Goal: Download file/media

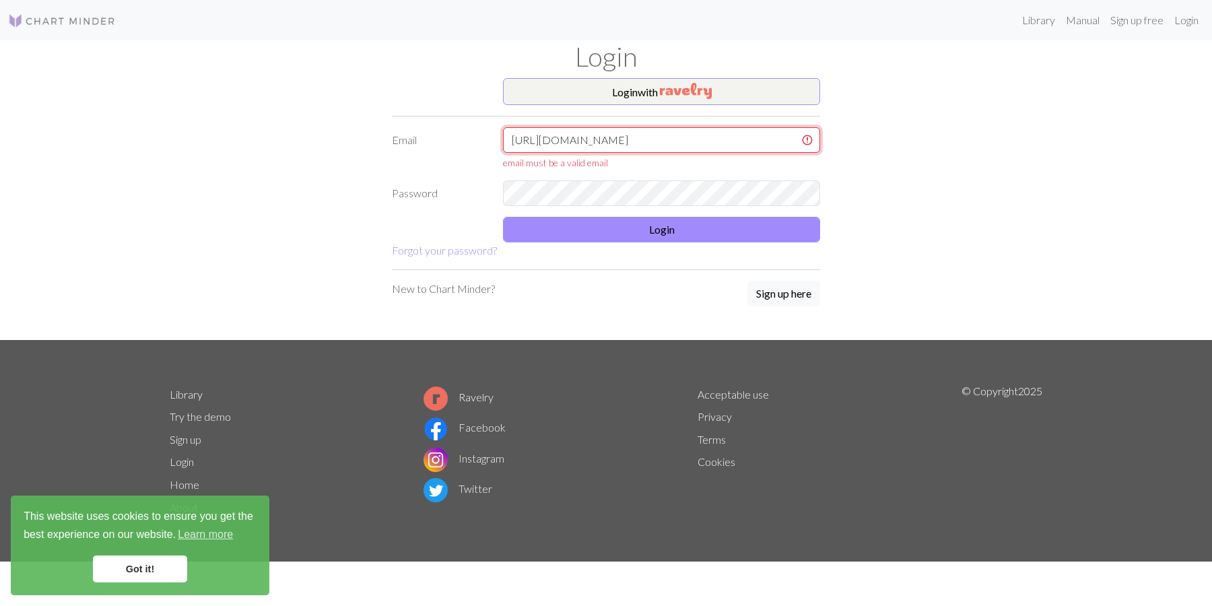
drag, startPoint x: 700, startPoint y: 147, endPoint x: 258, endPoint y: 99, distance: 444.2
click at [503, 127] on input "[URL][DOMAIN_NAME]" at bounding box center [661, 140] width 317 height 26
paste input "[EMAIL_ADDRESS][DOMAIN_NAME]"
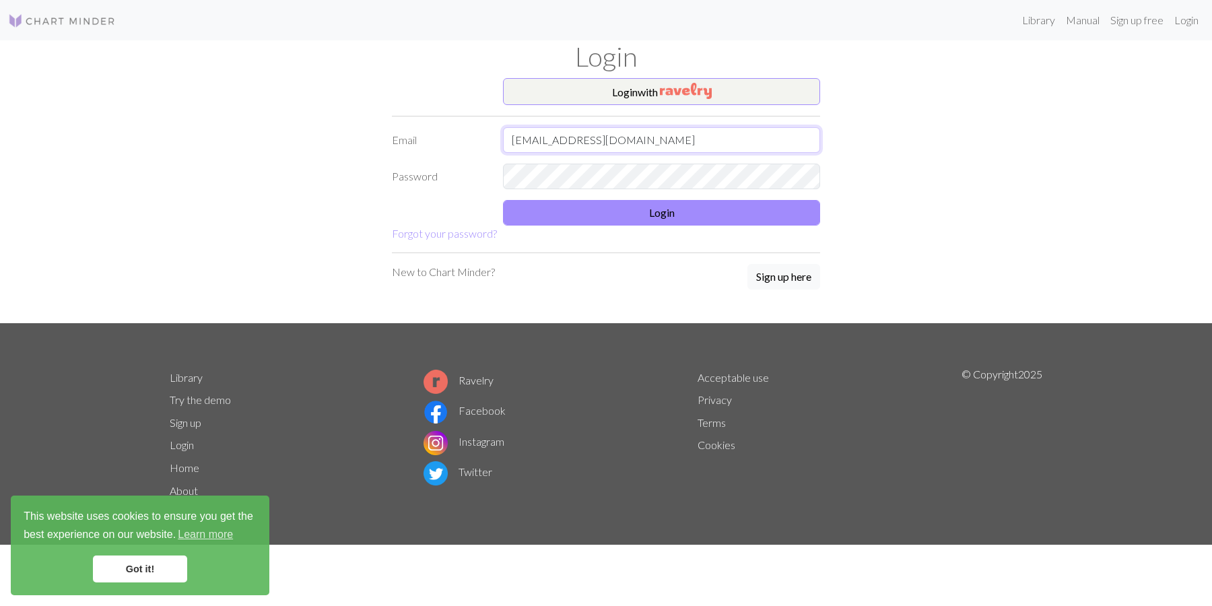
type input "[EMAIL_ADDRESS][DOMAIN_NAME]"
click at [663, 223] on button "Login" at bounding box center [661, 213] width 317 height 26
click at [652, 211] on button "Login" at bounding box center [661, 213] width 317 height 26
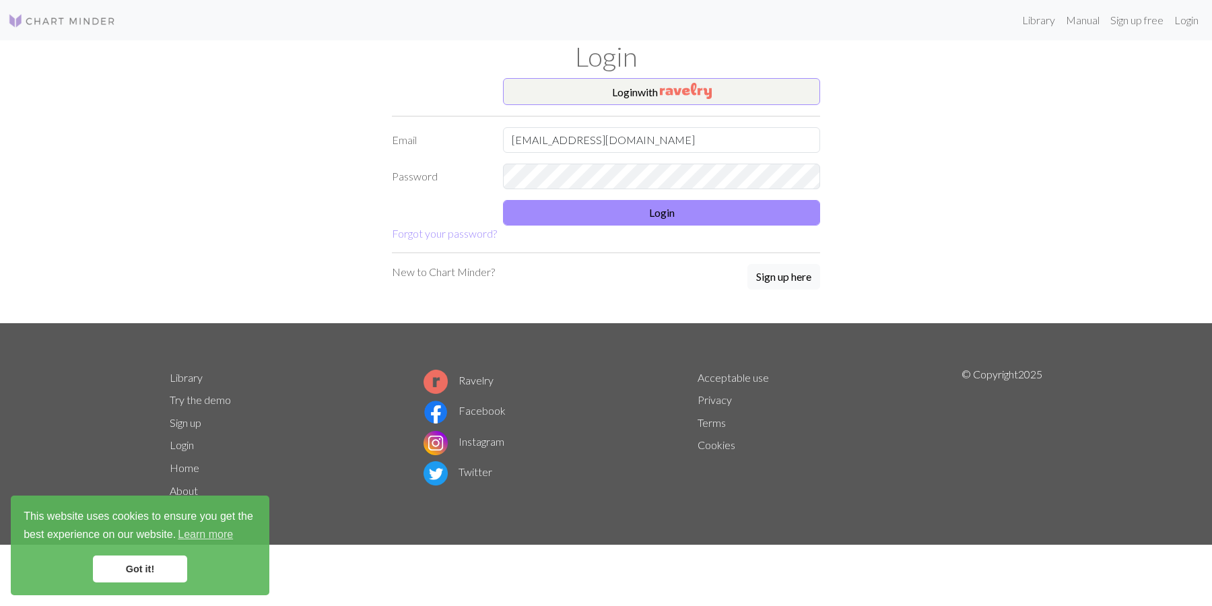
click at [170, 565] on link "Got it!" at bounding box center [140, 568] width 94 height 27
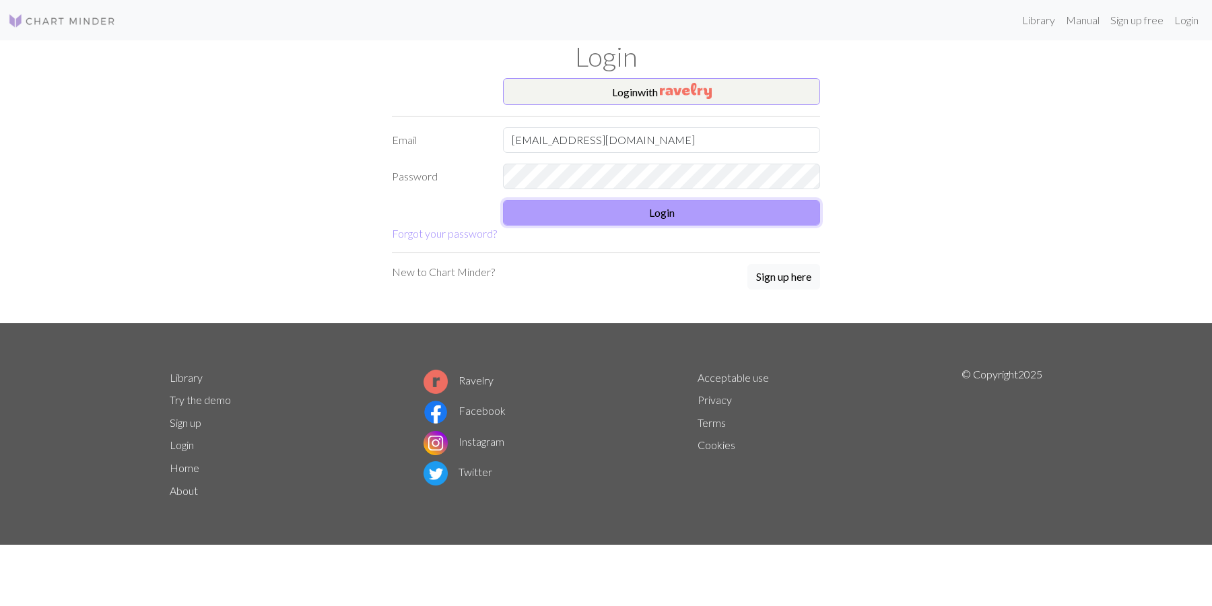
click at [627, 219] on button "Login" at bounding box center [661, 213] width 317 height 26
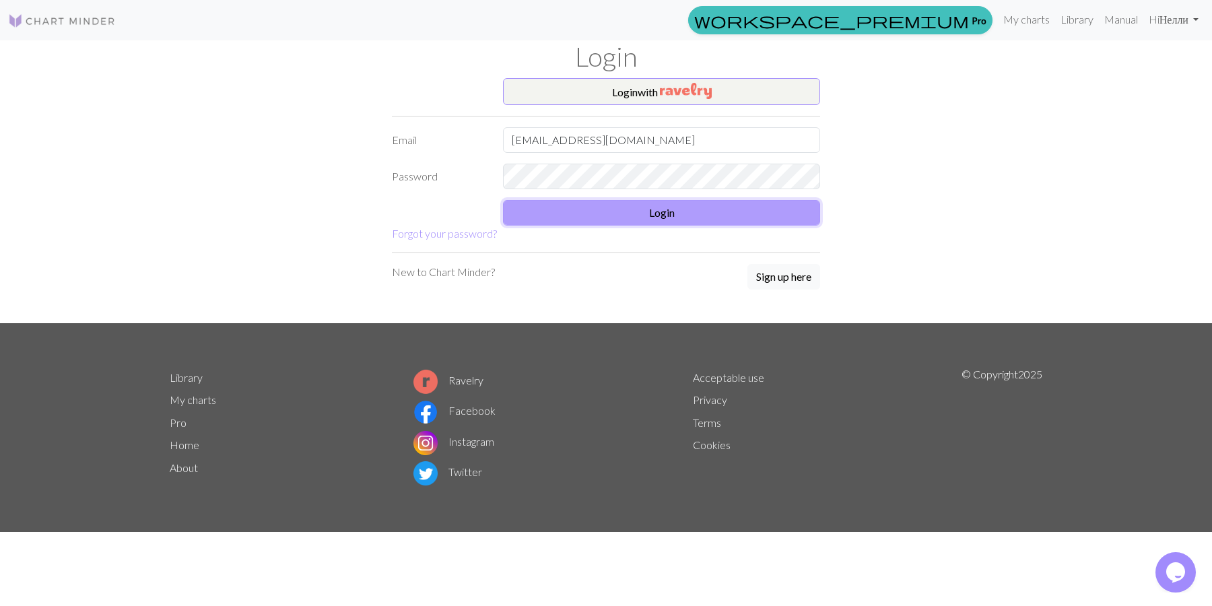
click at [627, 219] on button "Login" at bounding box center [661, 213] width 317 height 26
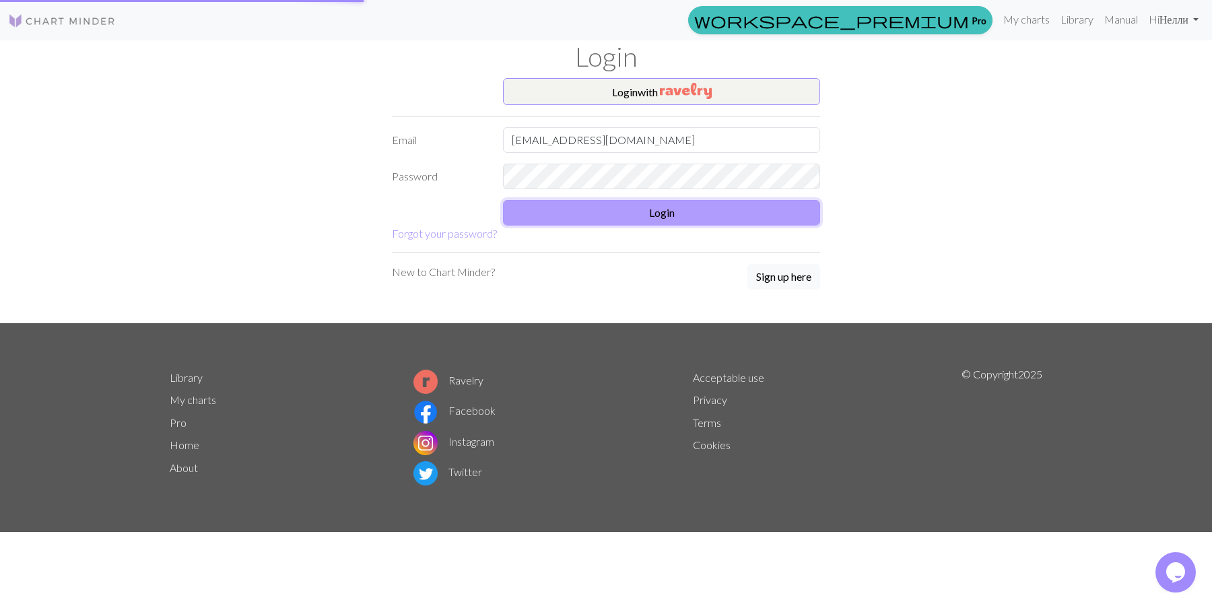
click at [627, 219] on button "Login" at bounding box center [661, 213] width 317 height 26
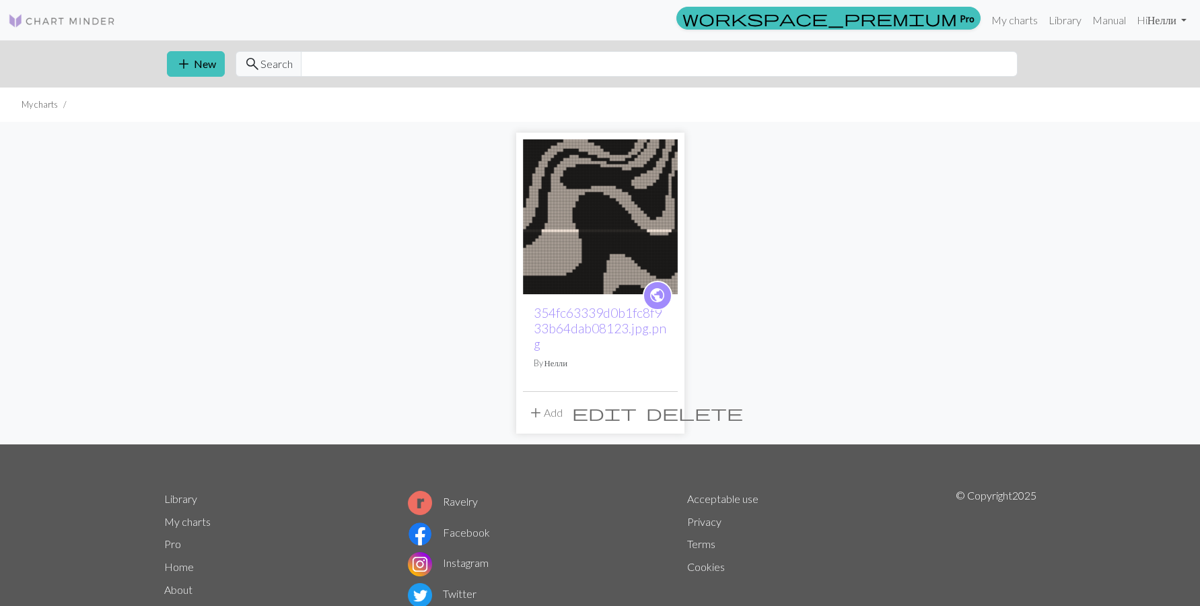
click at [594, 245] on img at bounding box center [600, 216] width 155 height 155
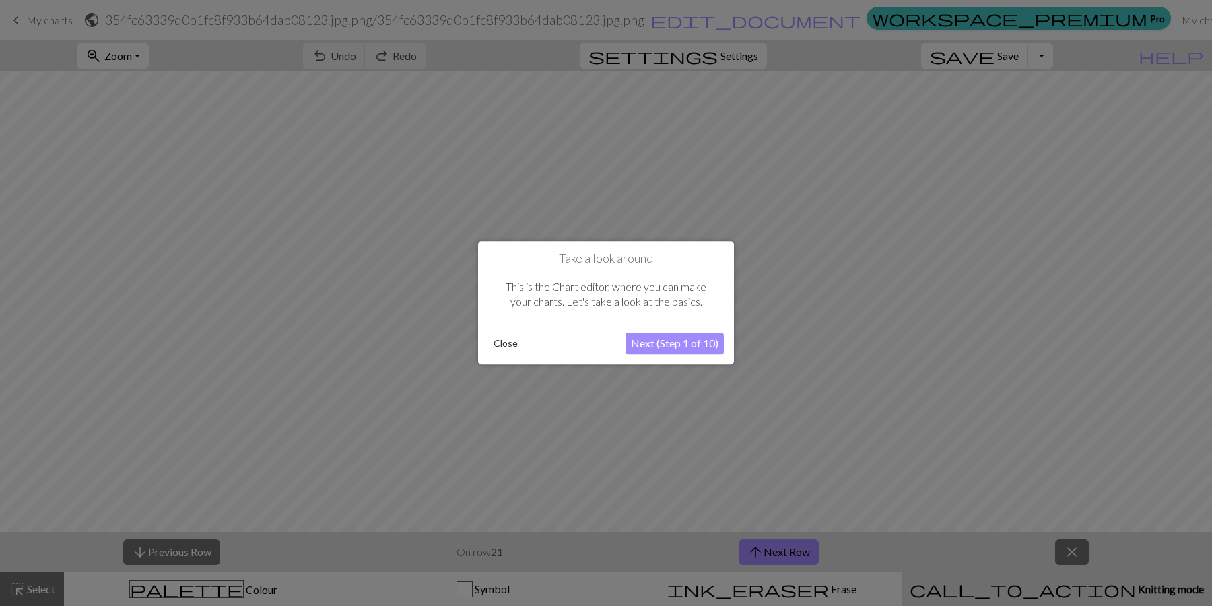
click at [526, 344] on div "Close" at bounding box center [556, 344] width 137 height 20
click at [503, 344] on button "Close" at bounding box center [505, 344] width 35 height 20
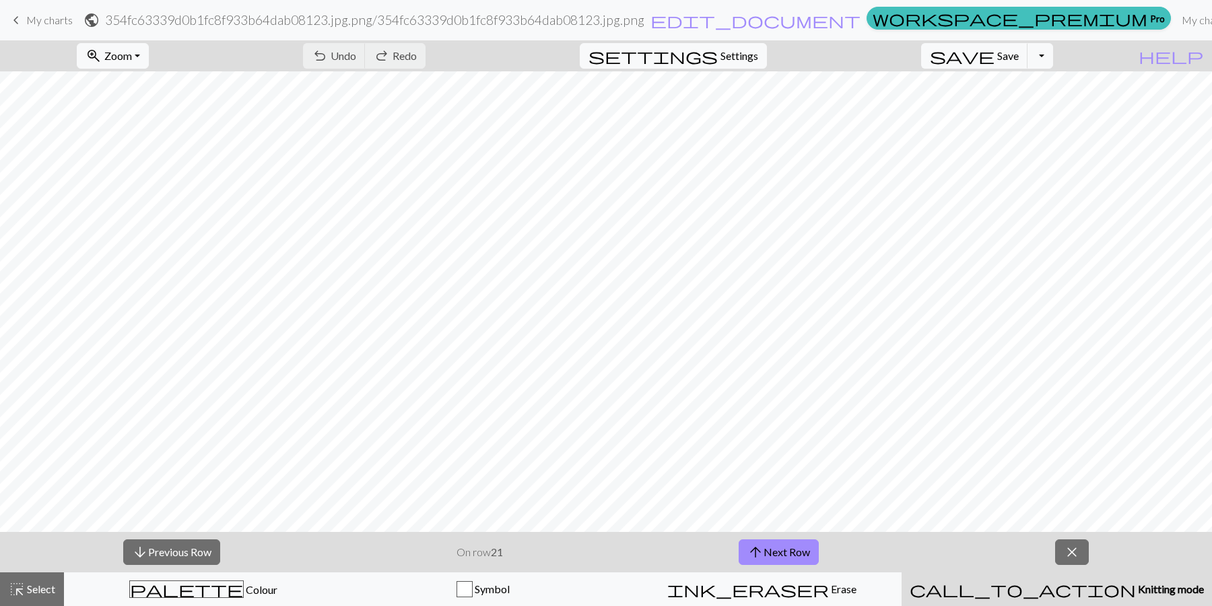
scroll to position [285, 0]
click at [132, 60] on span "Zoom" at bounding box center [118, 55] width 28 height 13
click at [128, 161] on button "50%" at bounding box center [130, 162] width 106 height 22
click at [125, 71] on div "zoom_in Zoom Zoom Fit all Fit width Fit height 50% 100% 150% 200%" at bounding box center [113, 55] width 92 height 31
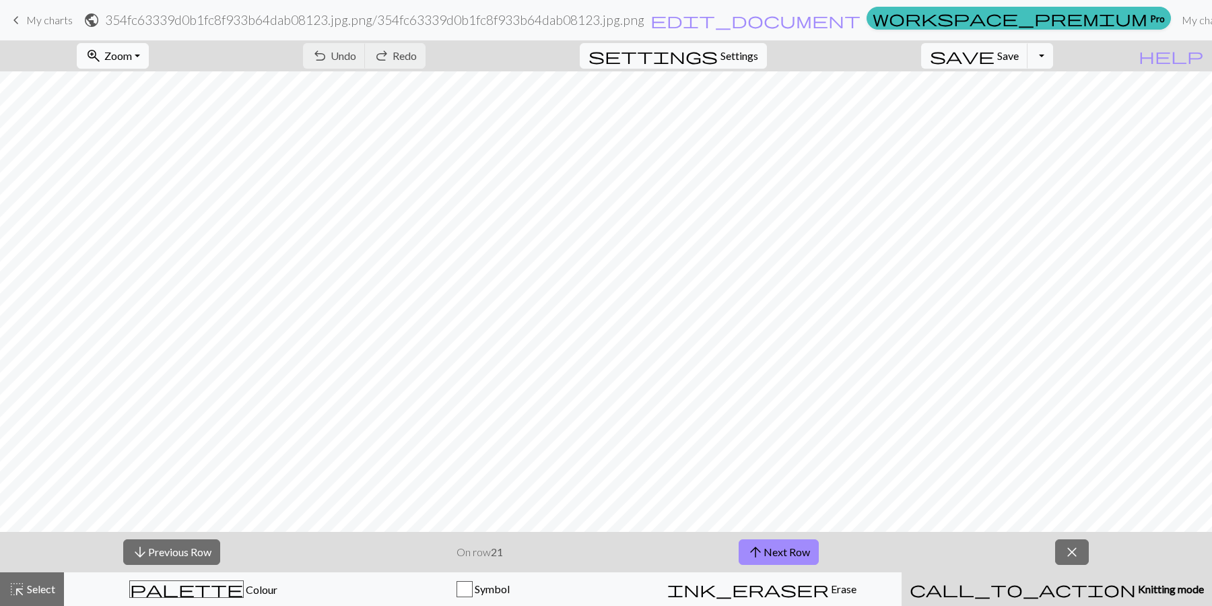
click at [102, 58] on span "zoom_in" at bounding box center [93, 55] width 16 height 19
click at [125, 180] on button "100%" at bounding box center [130, 183] width 106 height 22
click at [1053, 61] on button "Toggle Dropdown" at bounding box center [1040, 56] width 26 height 26
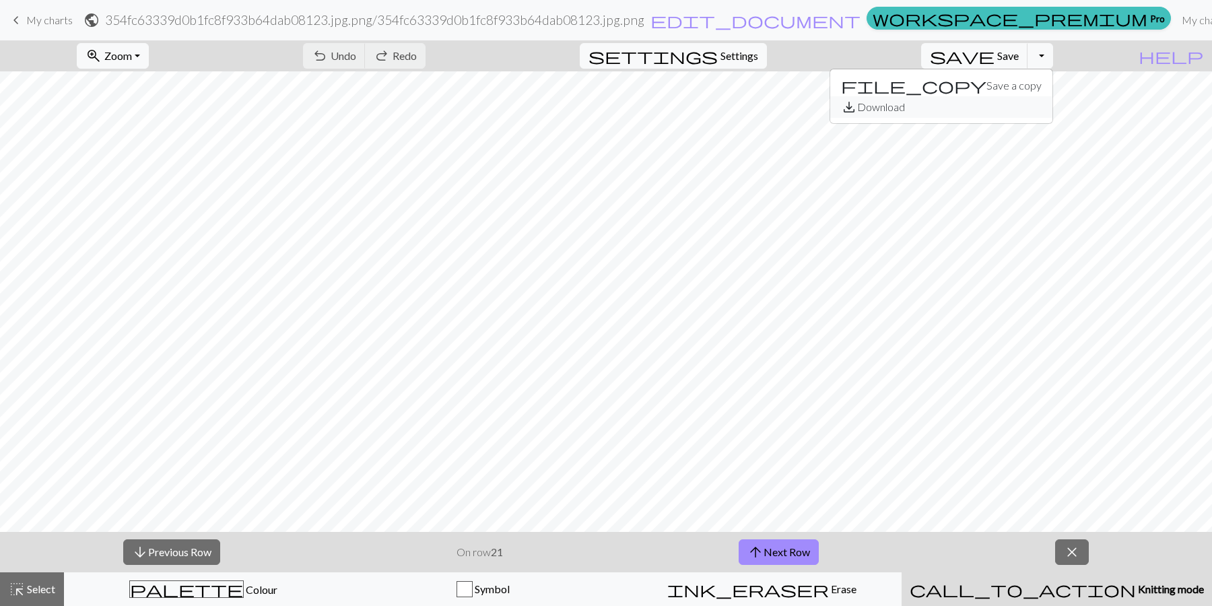
click at [1033, 107] on button "save_alt Download" at bounding box center [941, 107] width 222 height 22
click at [994, 59] on span "save" at bounding box center [962, 55] width 65 height 19
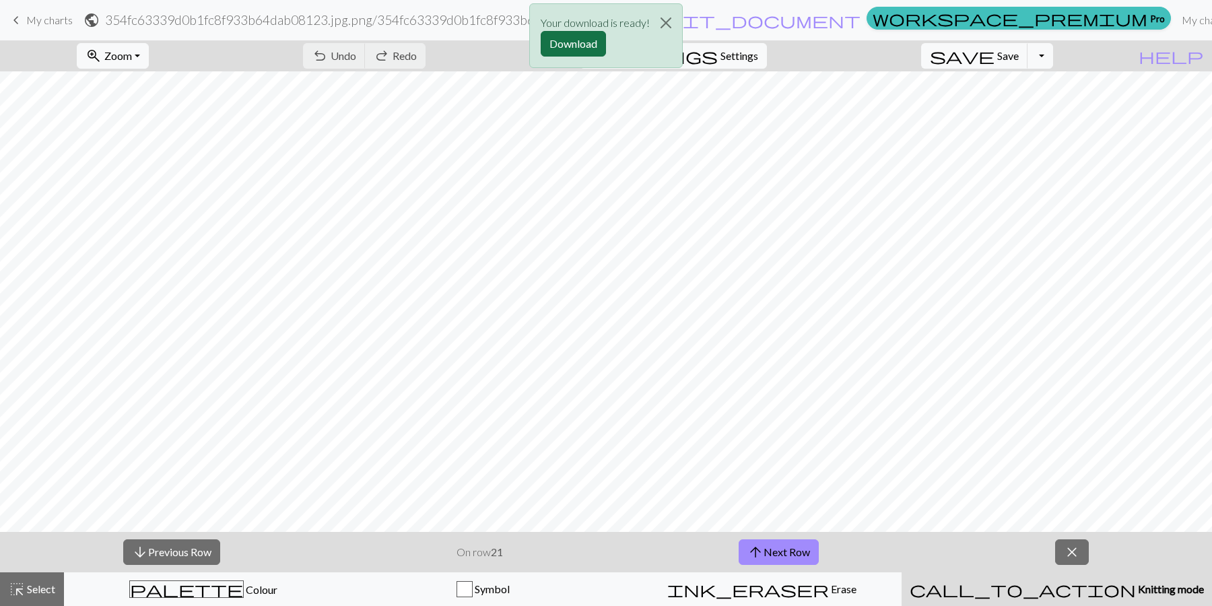
click at [597, 42] on button "Download" at bounding box center [572, 44] width 65 height 26
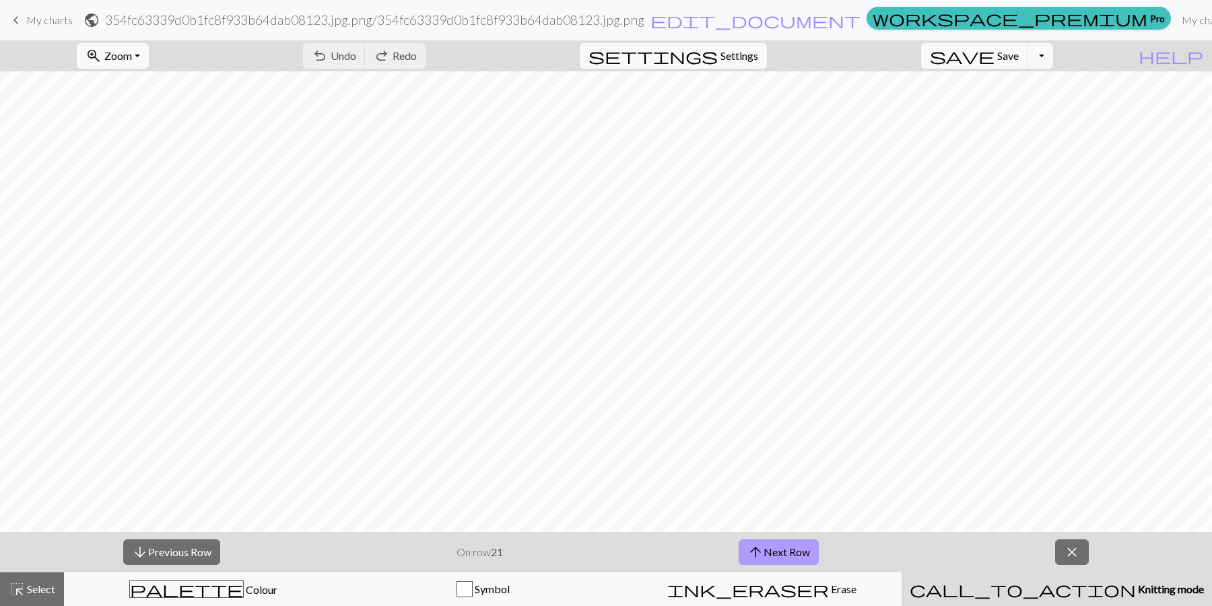
click at [766, 558] on button "arrow_upward Next Row" at bounding box center [778, 552] width 80 height 26
click at [994, 59] on span "save" at bounding box center [962, 55] width 65 height 19
click at [801, 550] on button "arrow_upward Next Row" at bounding box center [778, 552] width 80 height 26
click at [1015, 55] on button "save Save Save" at bounding box center [974, 56] width 107 height 26
click at [994, 61] on span "save" at bounding box center [962, 55] width 65 height 19
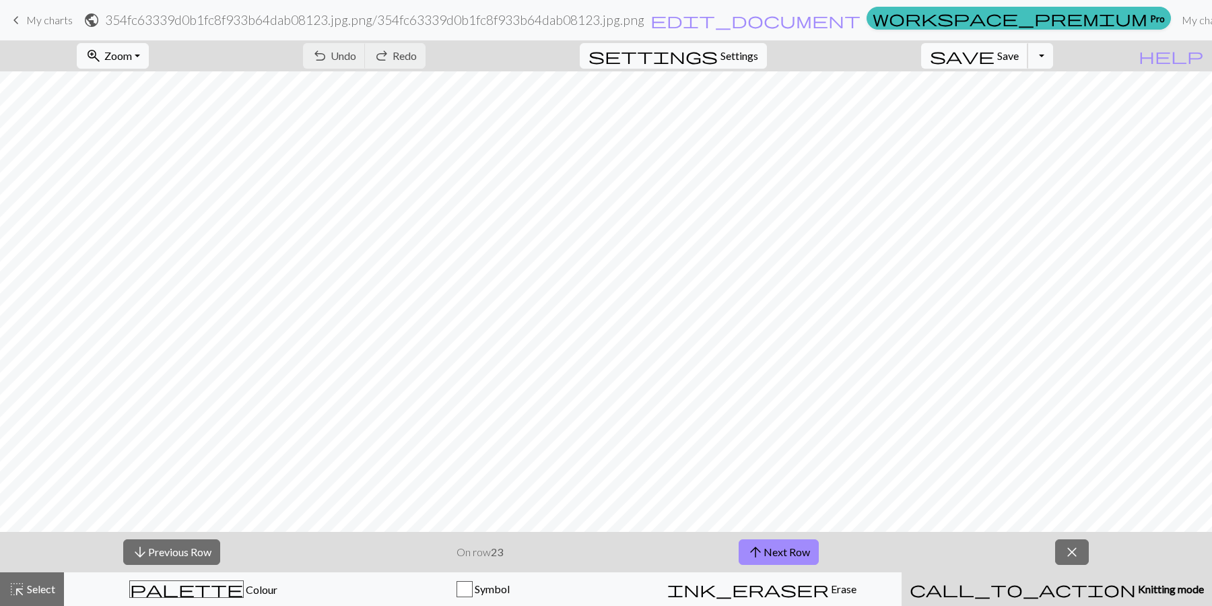
click at [1017, 57] on button "save Save Save" at bounding box center [974, 56] width 107 height 26
